Goal: Check status: Check status

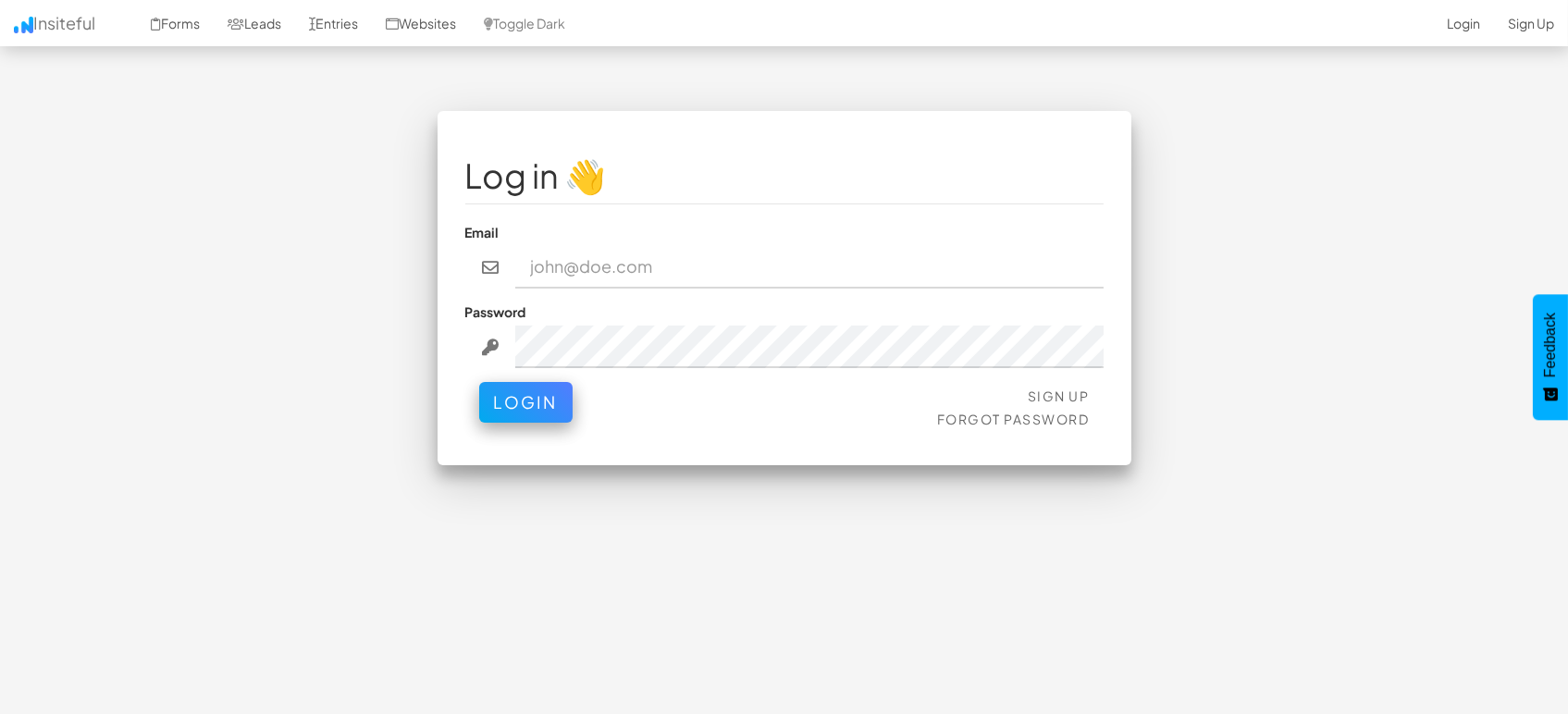
type input "marketing@mapsted.com"
click at [534, 420] on div "Sign Up Forgot Password Login" at bounding box center [785, 410] width 638 height 56
click at [551, 403] on button "Login" at bounding box center [525, 398] width 93 height 40
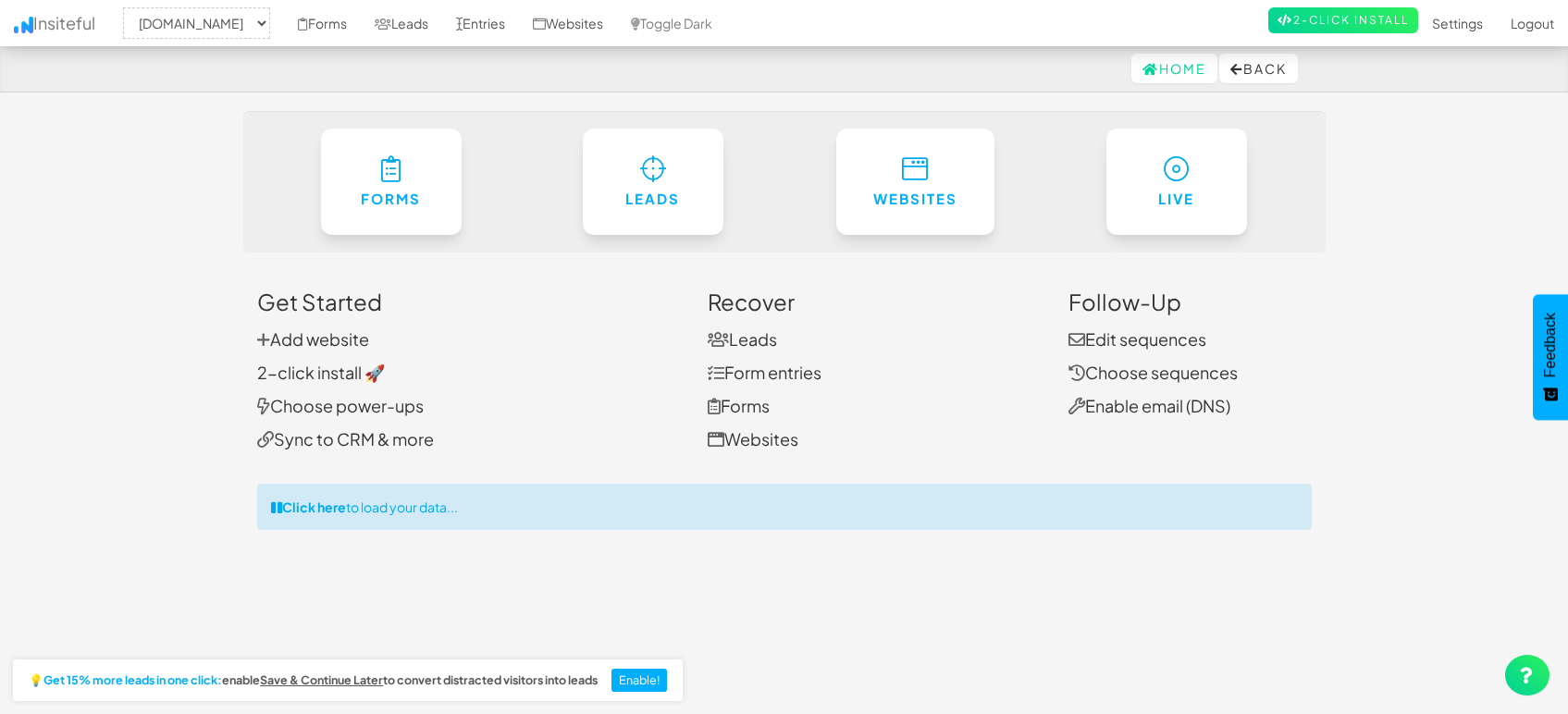
select select "1505"
click at [488, 28] on link "Entries" at bounding box center [480, 23] width 77 height 46
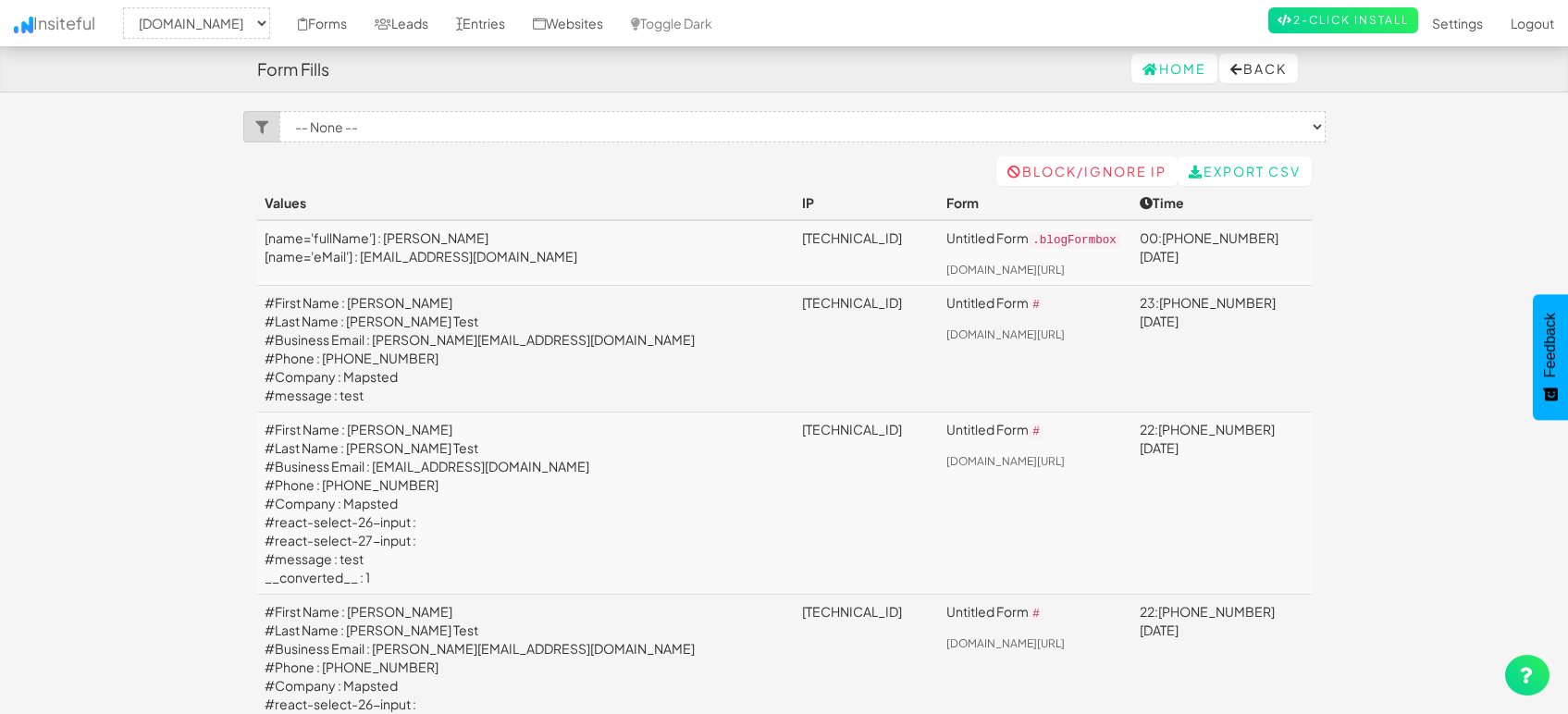
select select "1505"
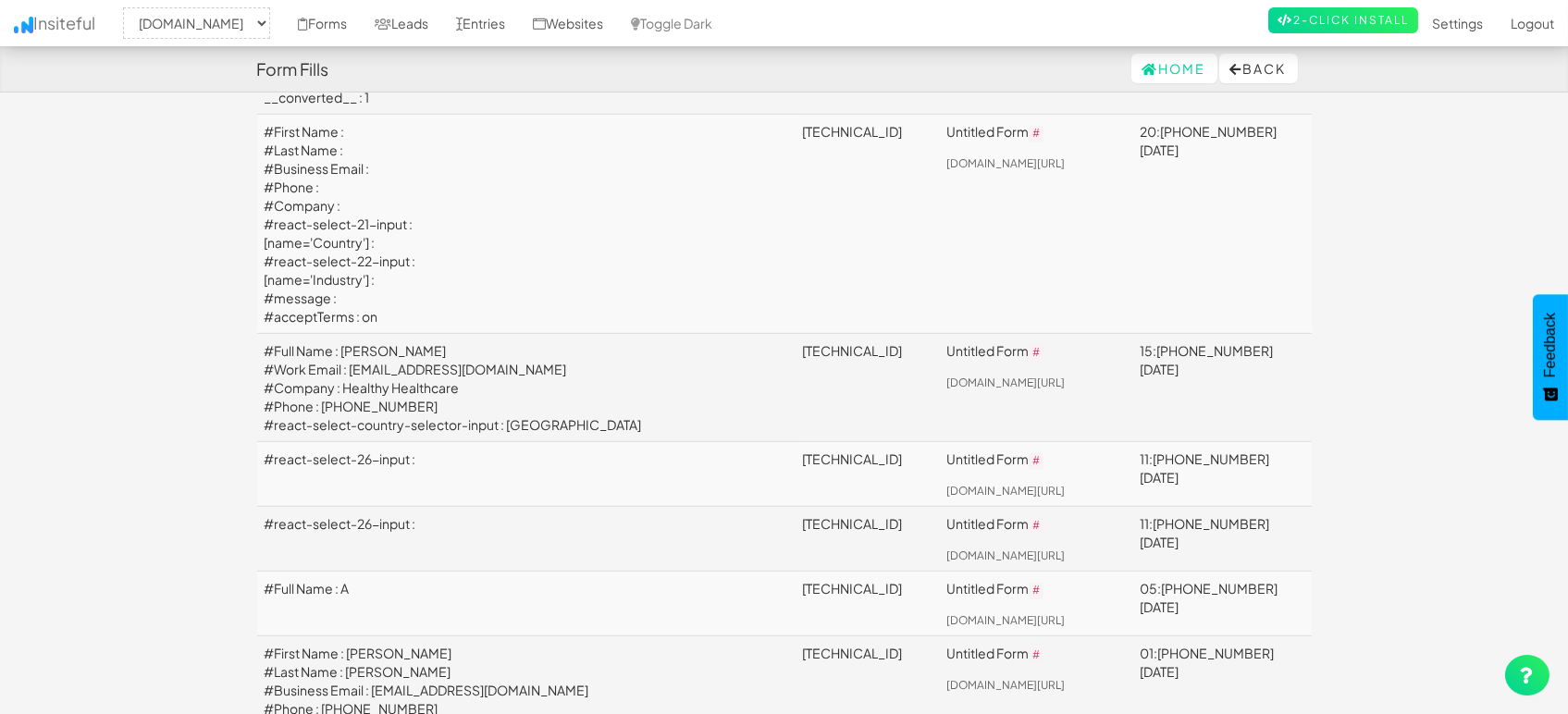
scroll to position [2056, 0]
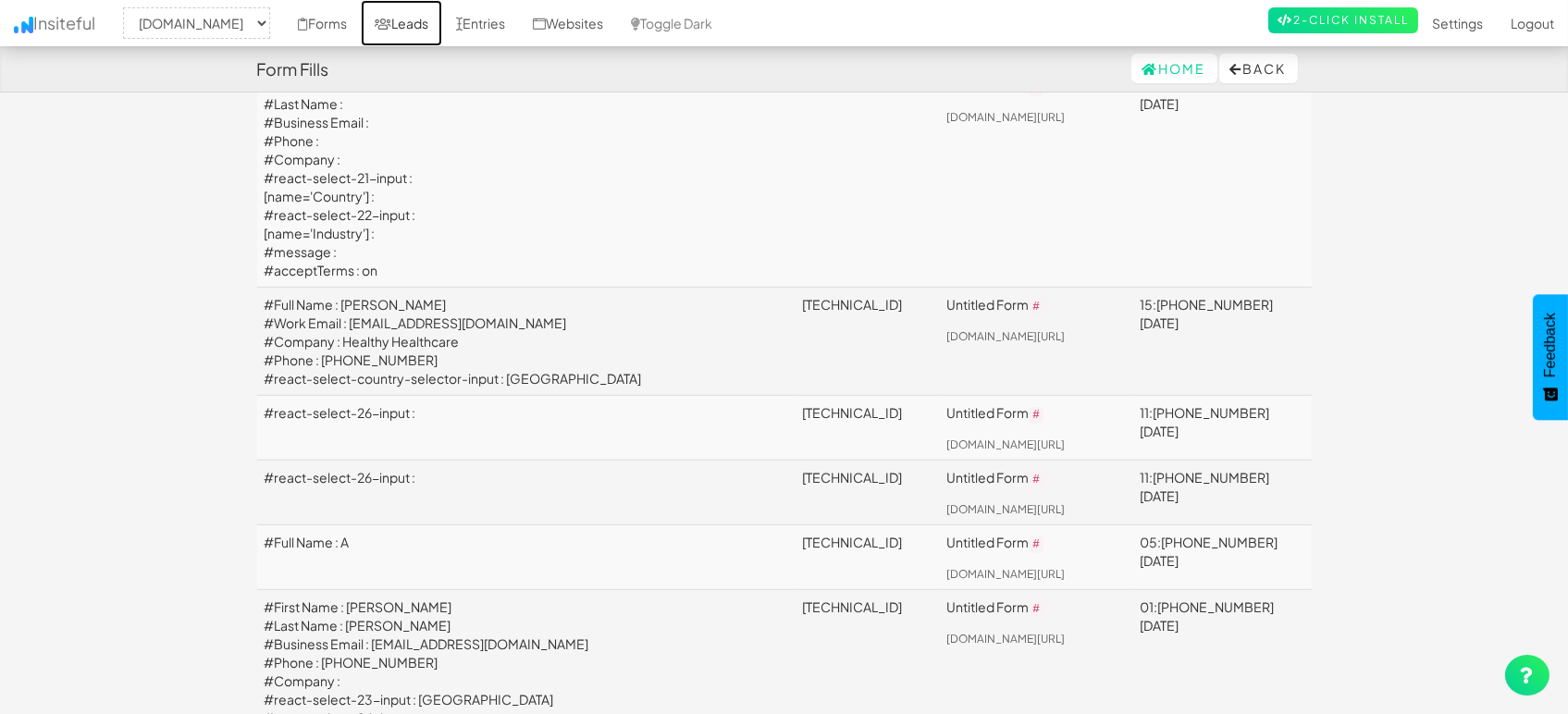
click at [405, 10] on link "Leads" at bounding box center [401, 23] width 81 height 46
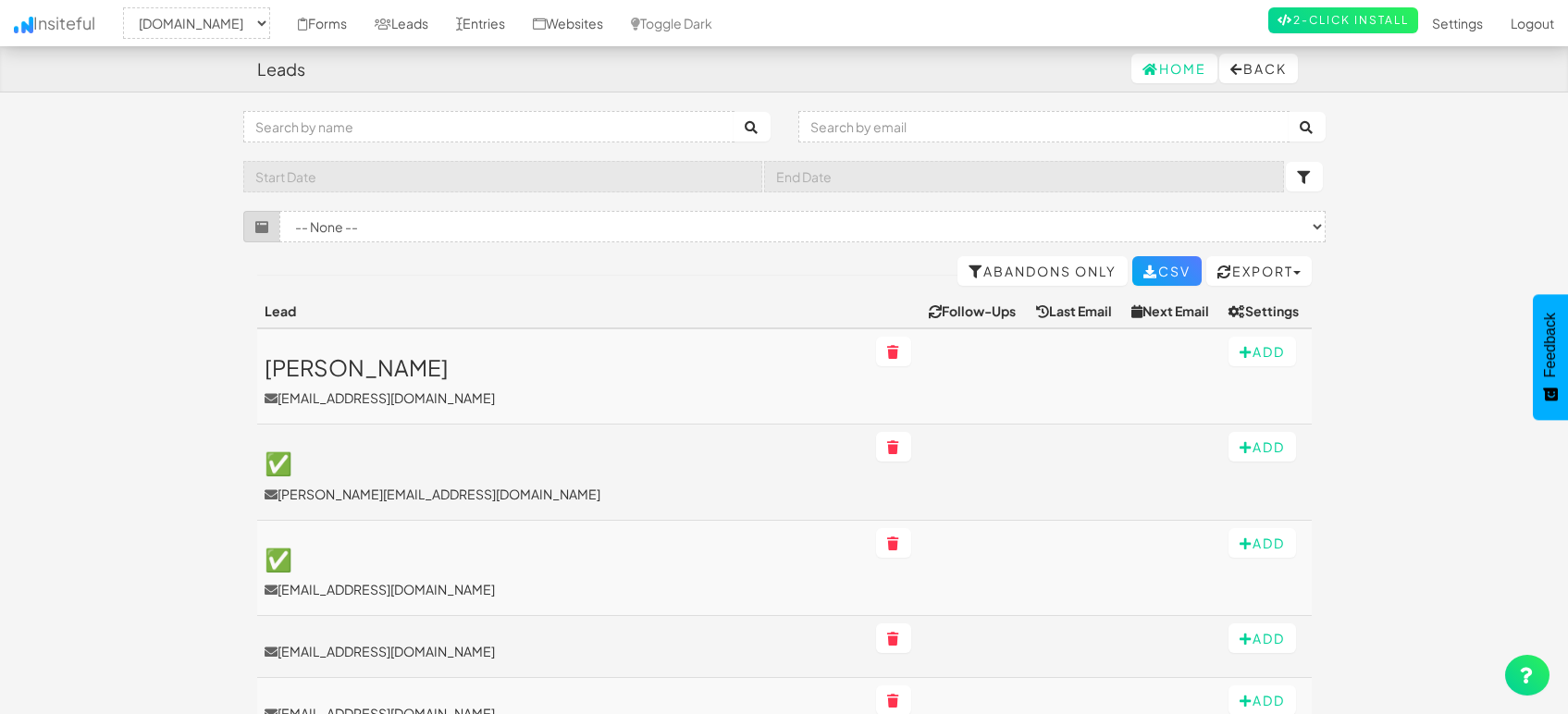
select select "1505"
